Goal: Task Accomplishment & Management: Manage account settings

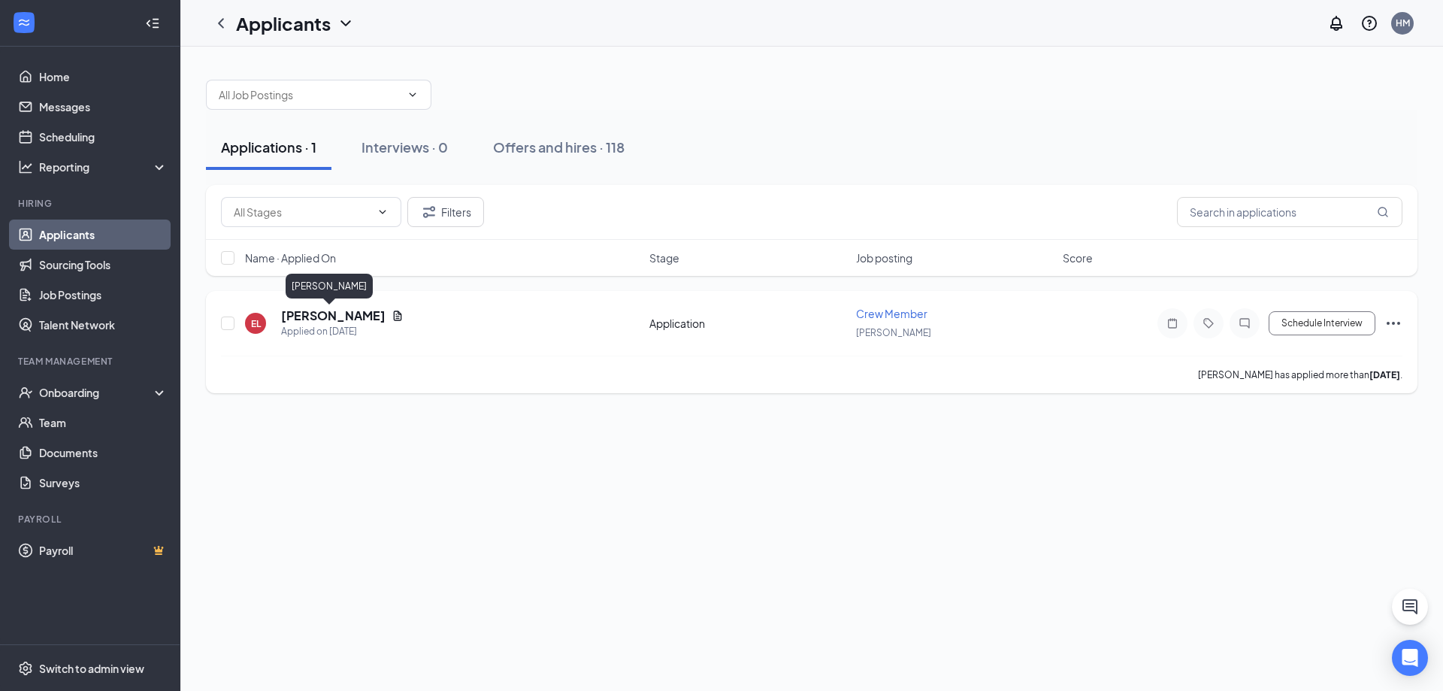
click at [317, 313] on h5 "[PERSON_NAME]" at bounding box center [333, 315] width 104 height 17
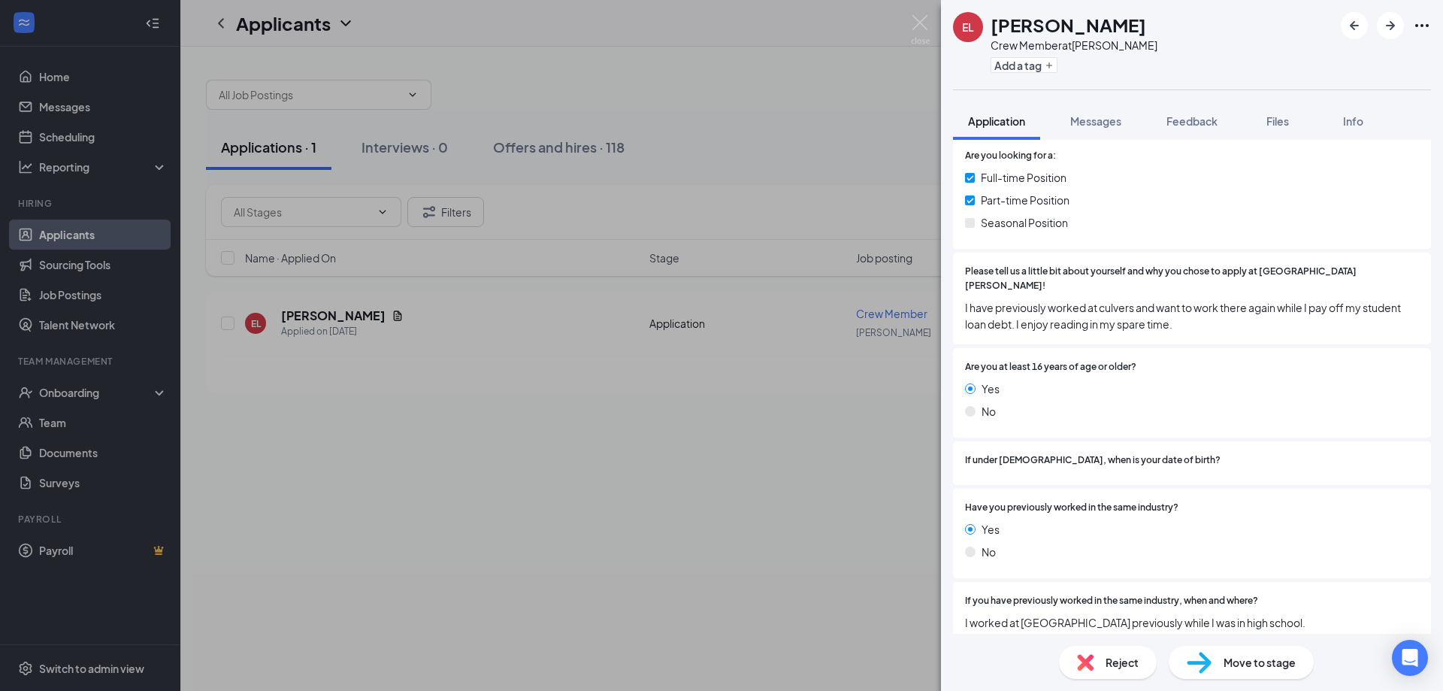
scroll to position [301, 0]
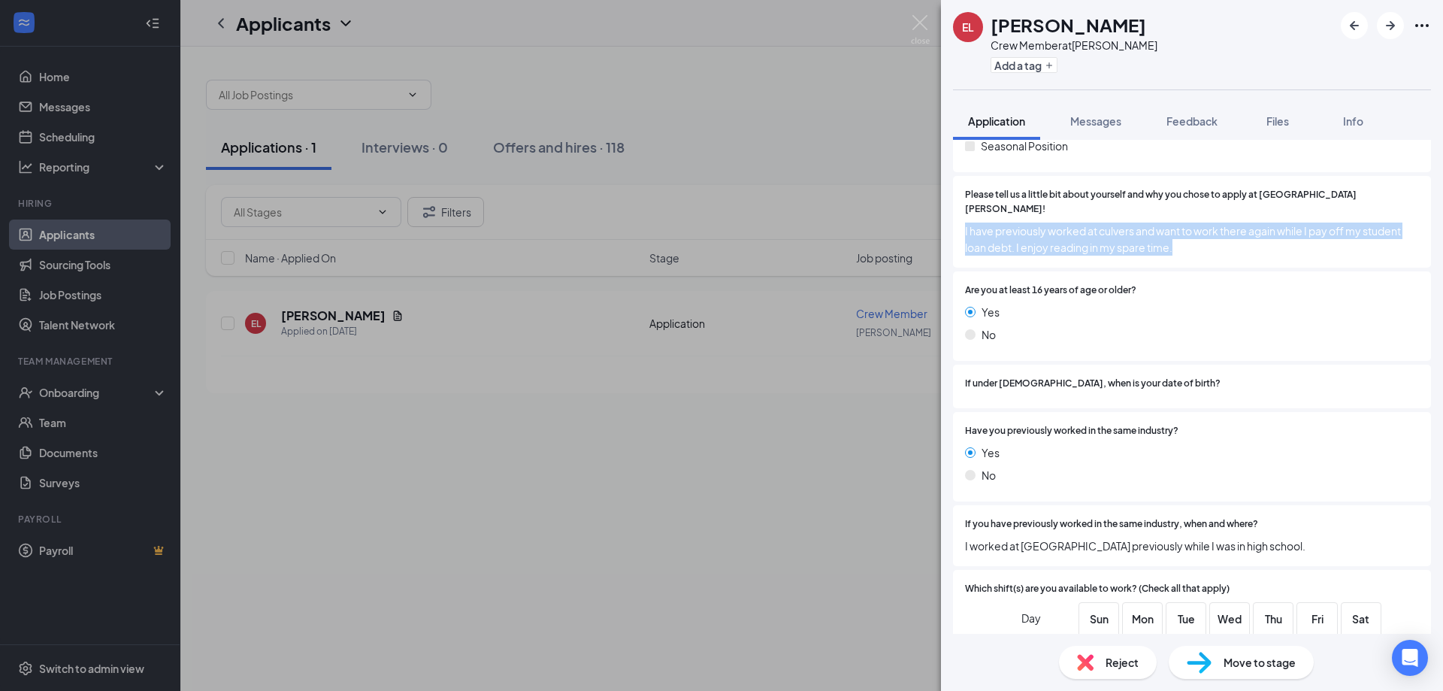
drag, startPoint x: 961, startPoint y: 218, endPoint x: 1189, endPoint y: 229, distance: 228.8
click at [1189, 229] on div "Please tell us a little bit about yourself and why you chose to apply at [GEOGR…" at bounding box center [1192, 222] width 478 height 92
click at [1237, 223] on span "I have previously worked at culvers and want to work there again while I pay of…" at bounding box center [1192, 239] width 454 height 33
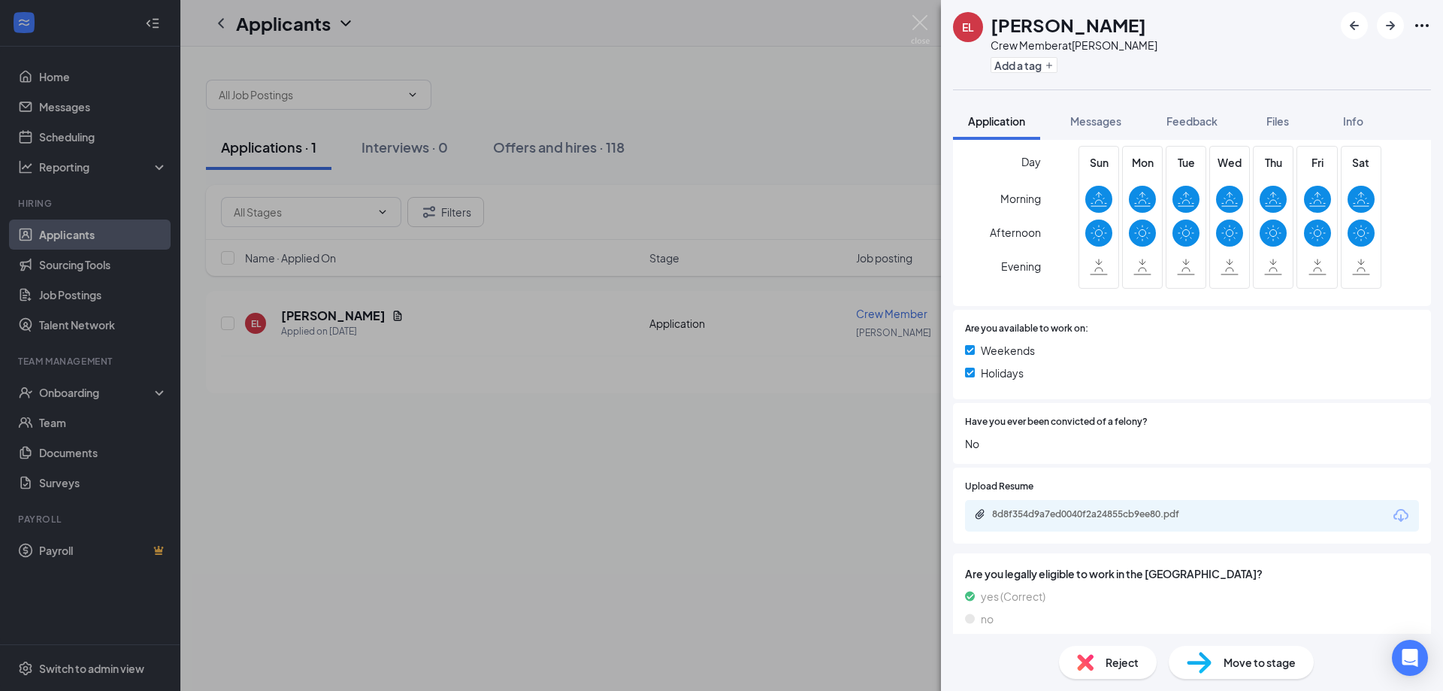
scroll to position [758, 0]
click at [1066, 499] on div "8d8f354d9a7ed0040f2a24855cb9ee80.pdf" at bounding box center [1192, 515] width 454 height 32
click at [1060, 507] on div "8d8f354d9a7ed0040f2a24855cb9ee80.pdf" at bounding box center [1097, 513] width 210 height 12
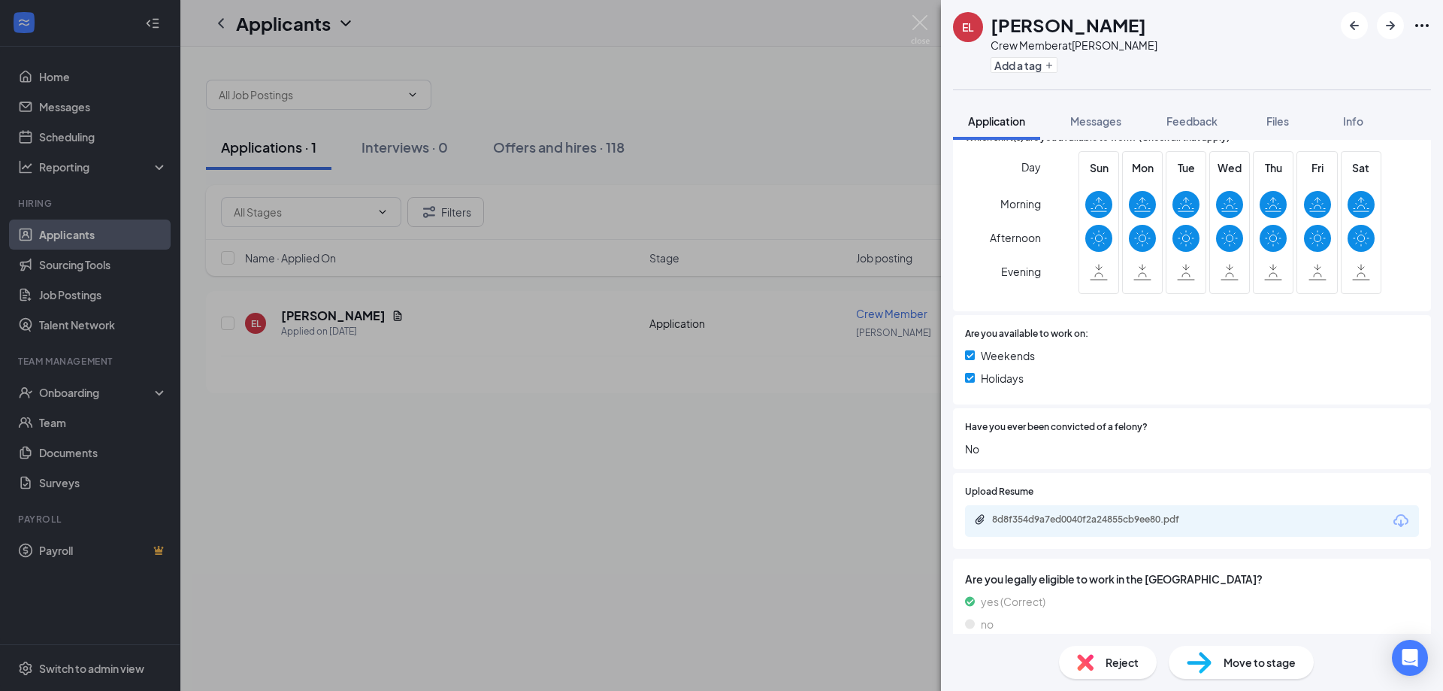
click at [1289, 669] on span "Move to stage" at bounding box center [1260, 662] width 72 height 17
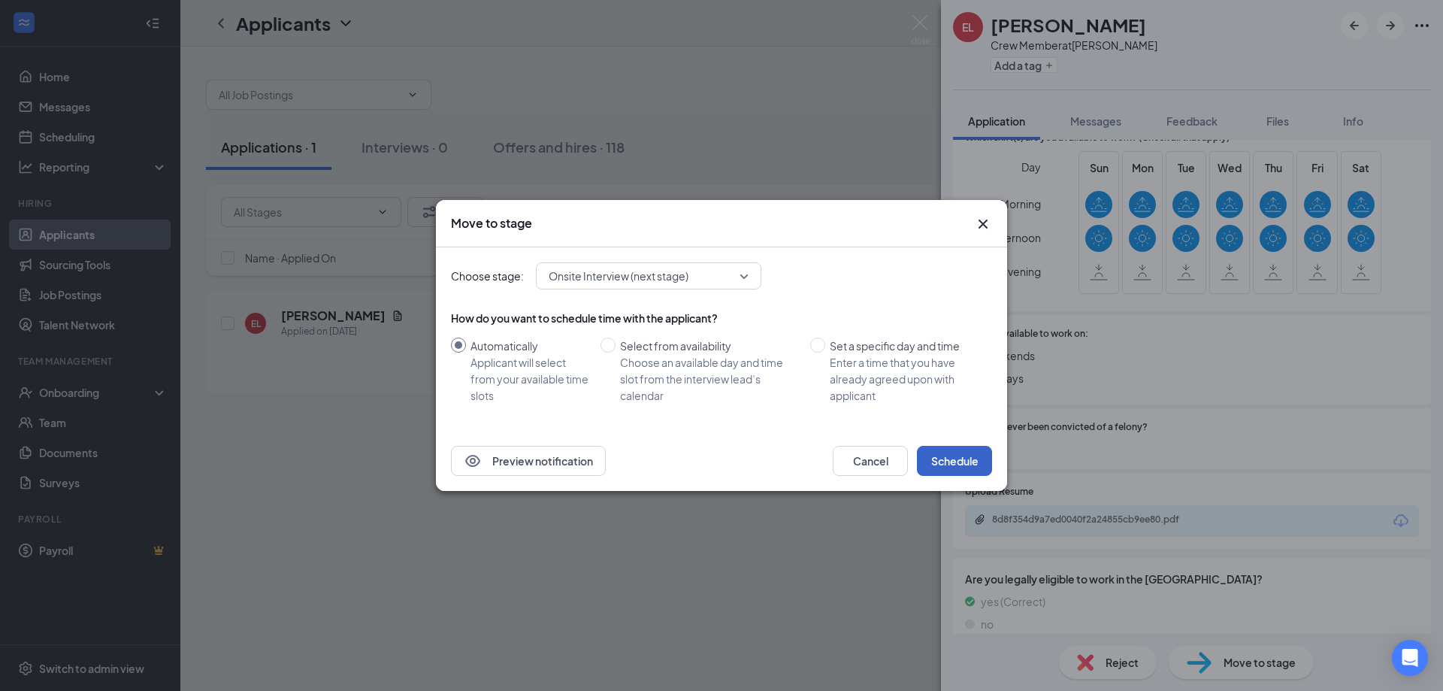
click at [965, 469] on button "Schedule" at bounding box center [954, 461] width 75 height 30
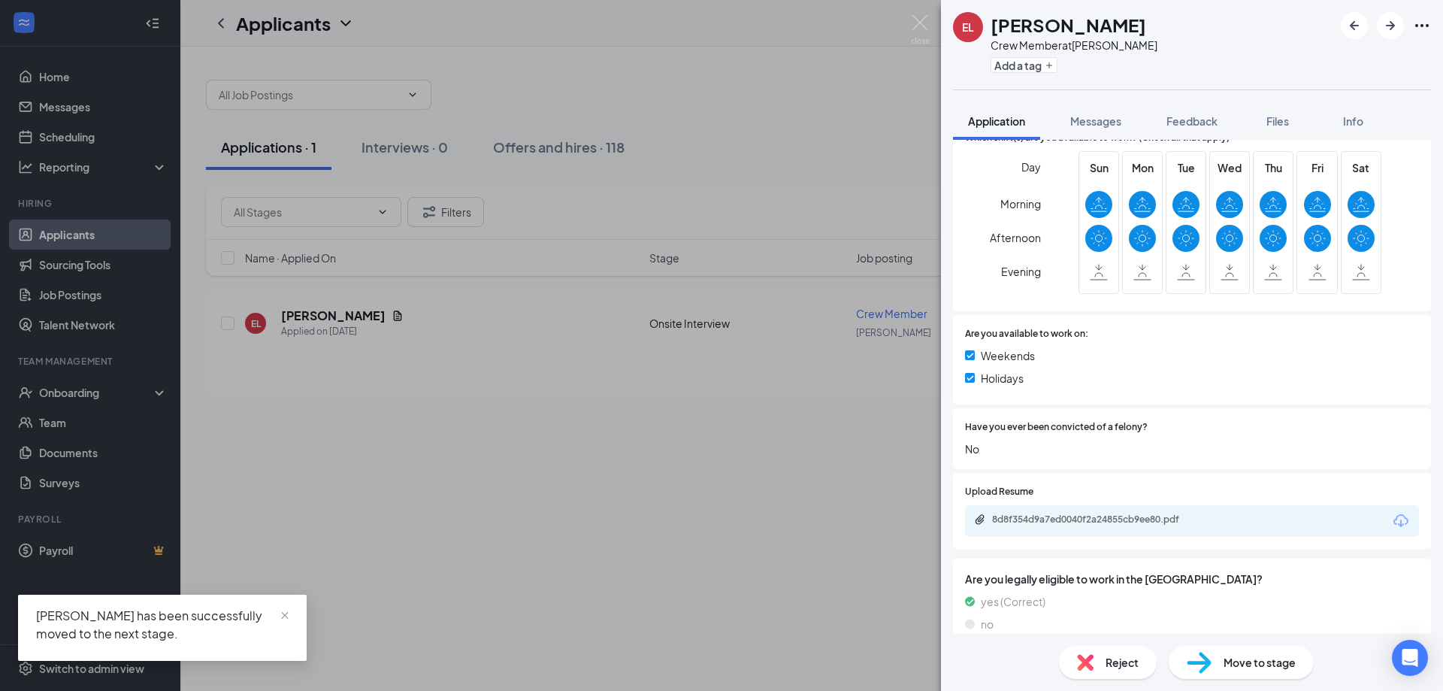
click at [923, 31] on img at bounding box center [920, 29] width 19 height 29
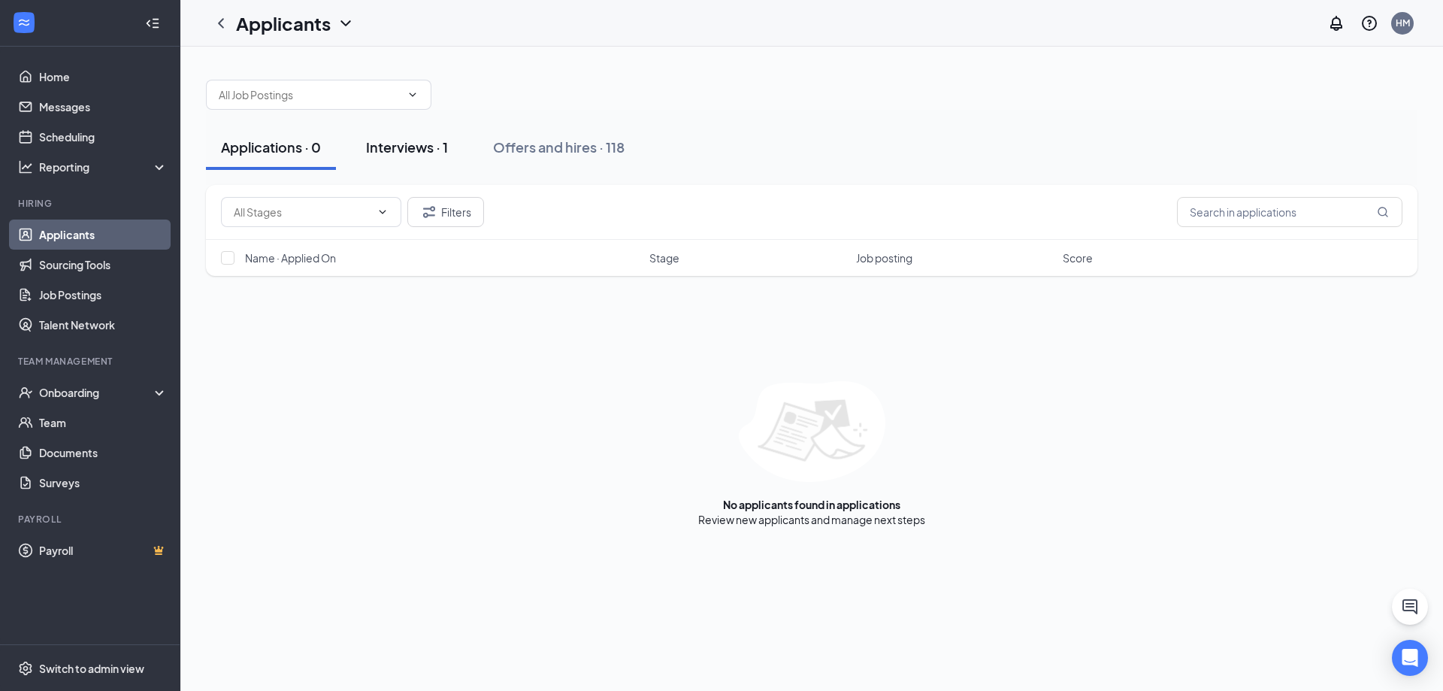
click at [369, 137] on button "Interviews · 1" at bounding box center [407, 147] width 112 height 45
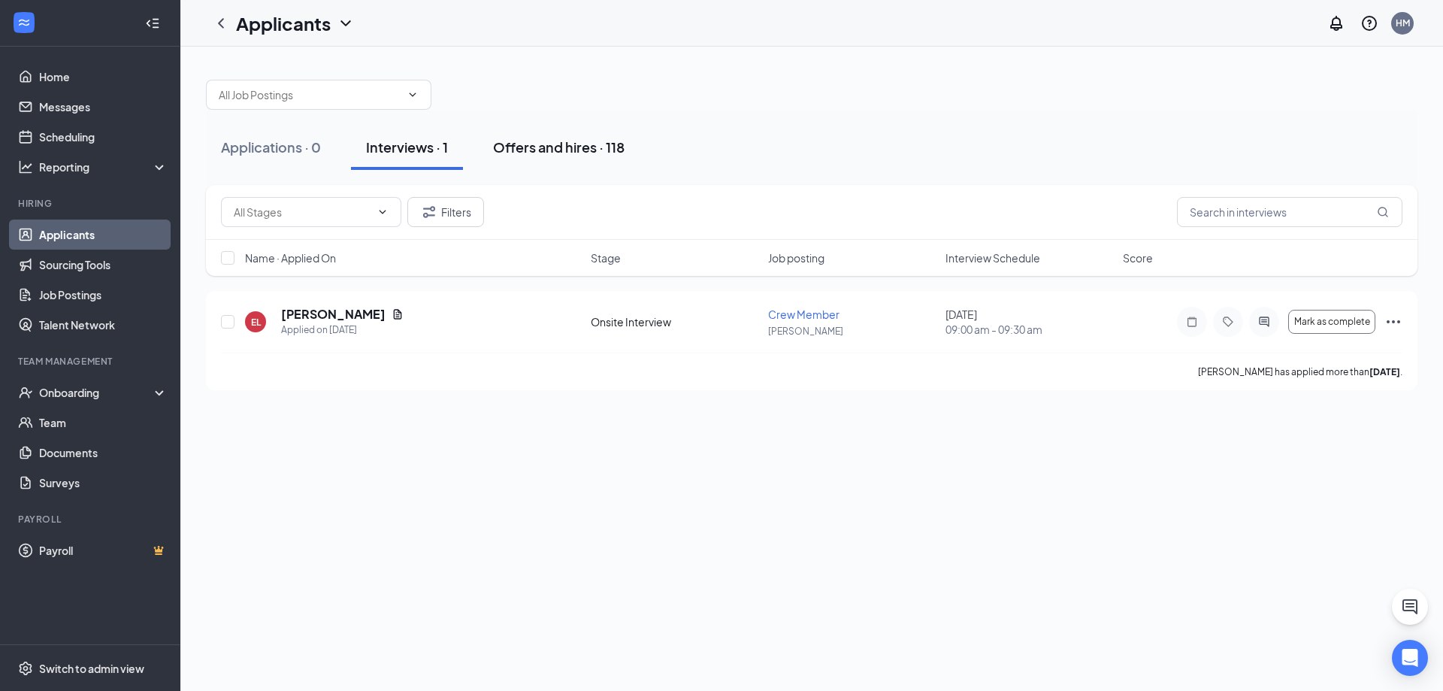
click at [553, 158] on button "Offers and hires · 118" at bounding box center [559, 147] width 162 height 45
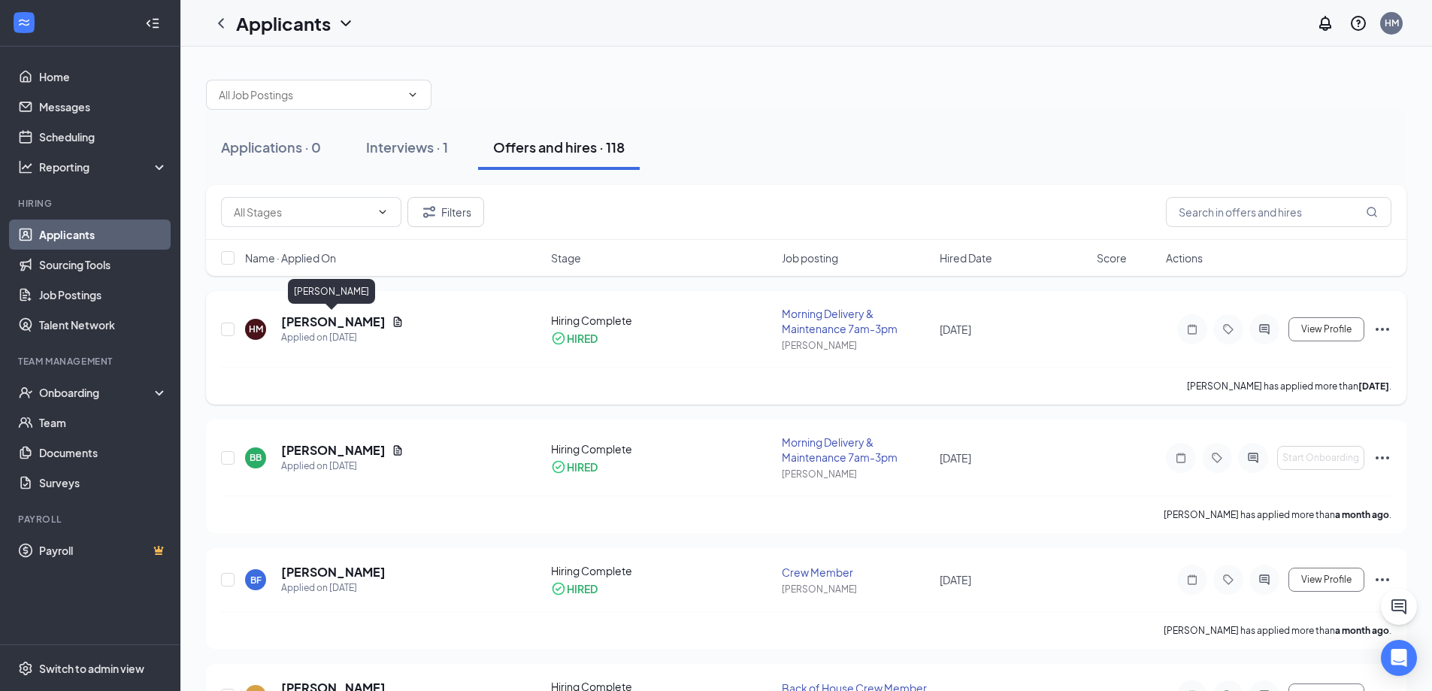
click at [337, 325] on h5 "[PERSON_NAME]" at bounding box center [333, 321] width 104 height 17
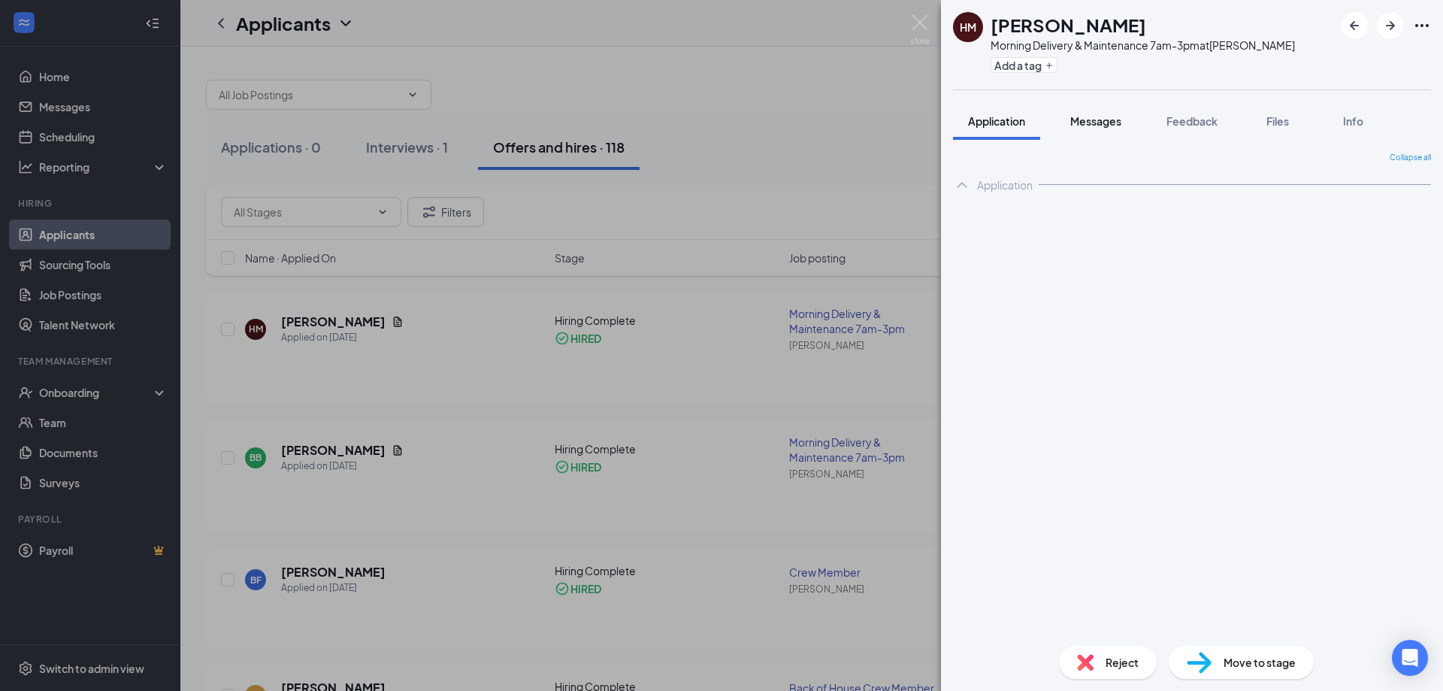
click at [1098, 122] on span "Messages" at bounding box center [1096, 121] width 51 height 14
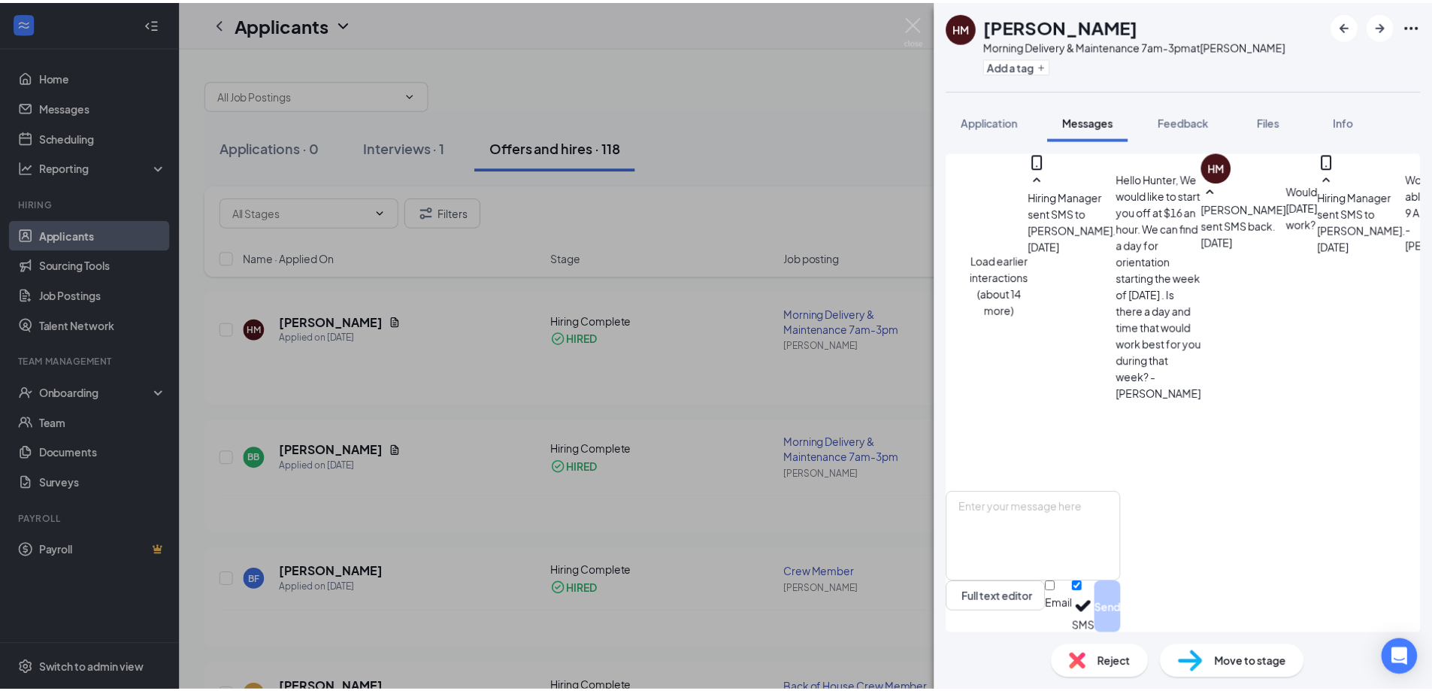
scroll to position [430, 0]
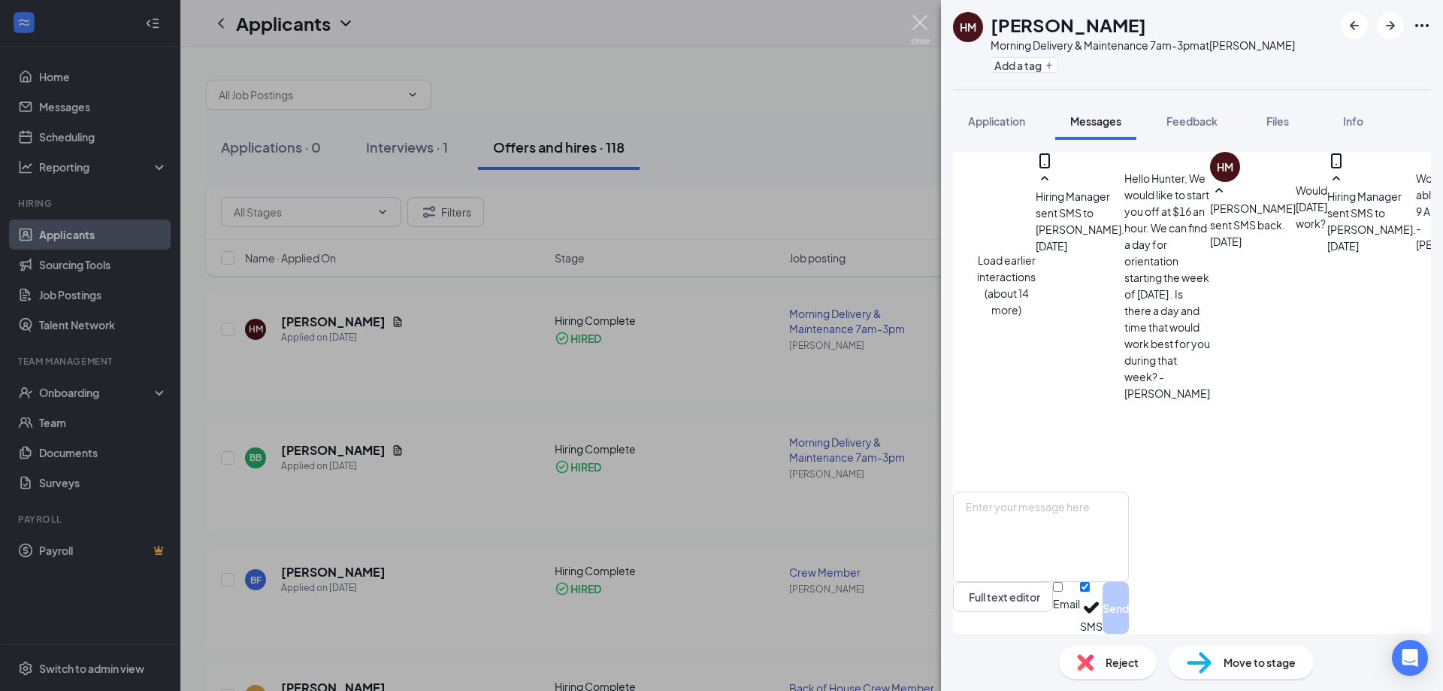
click at [926, 29] on img at bounding box center [920, 29] width 19 height 29
